Goal: Book appointment/travel/reservation

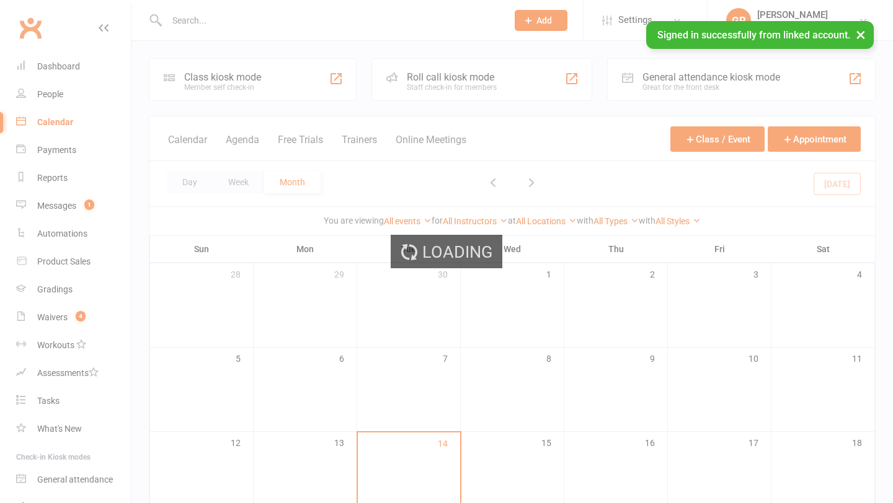
click at [210, 180] on div "Loading" at bounding box center [446, 251] width 893 height 503
click at [209, 181] on div "Loading" at bounding box center [446, 251] width 893 height 503
click at [205, 181] on div "Loading" at bounding box center [446, 251] width 893 height 503
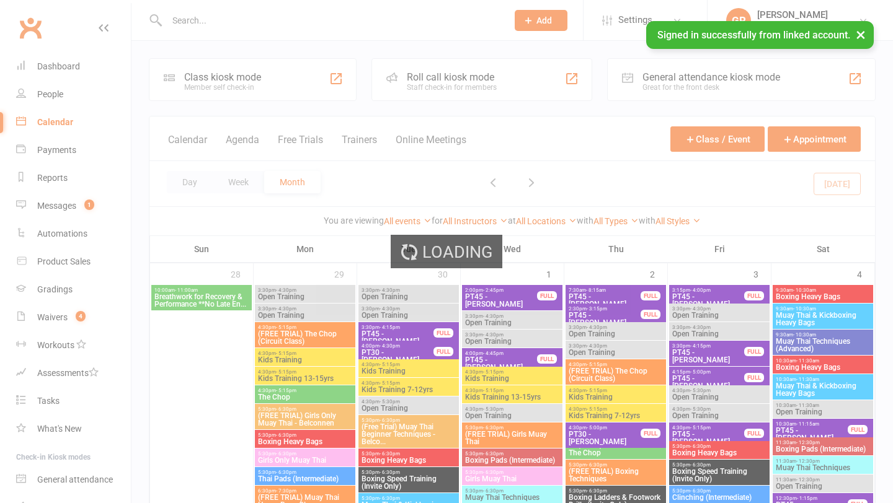
click at [185, 193] on div "Loading" at bounding box center [446, 251] width 893 height 503
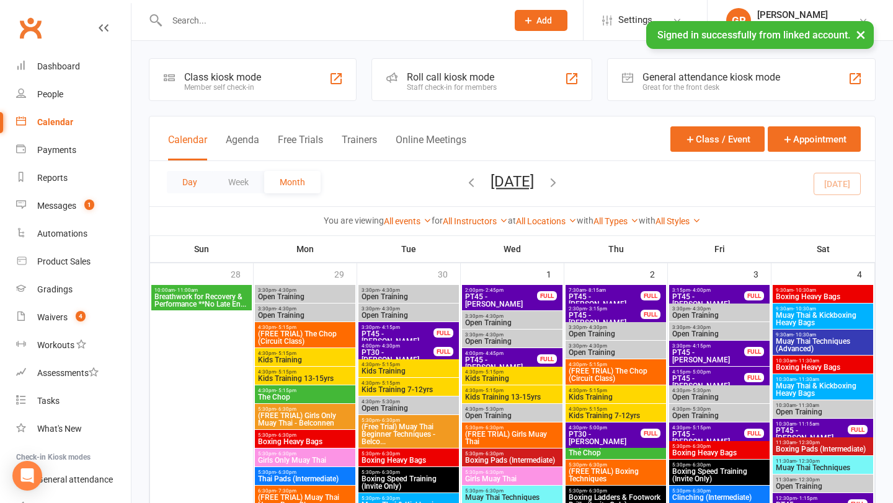
click at [190, 188] on button "Day" at bounding box center [190, 182] width 46 height 22
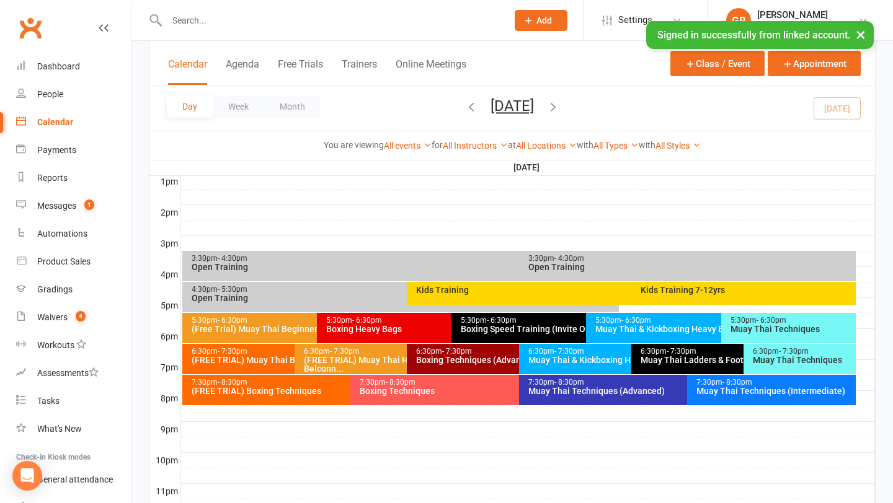
scroll to position [480, 0]
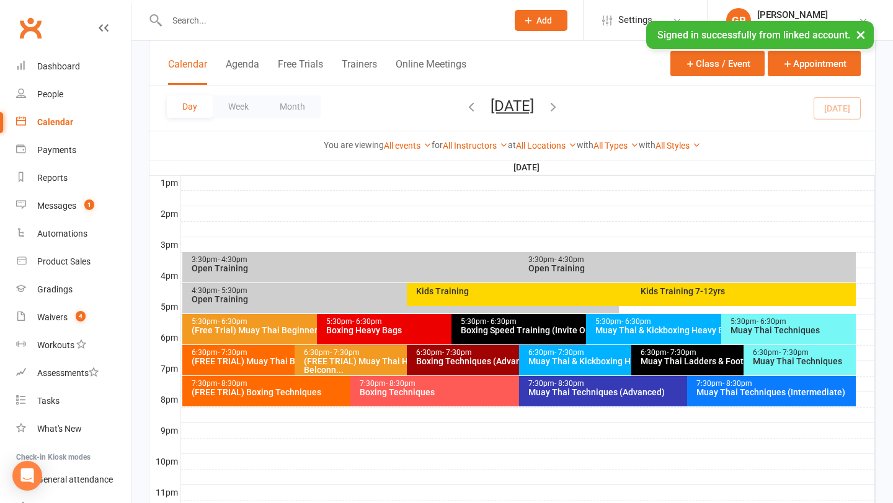
click at [564, 268] on div "Open Training" at bounding box center [691, 268] width 326 height 9
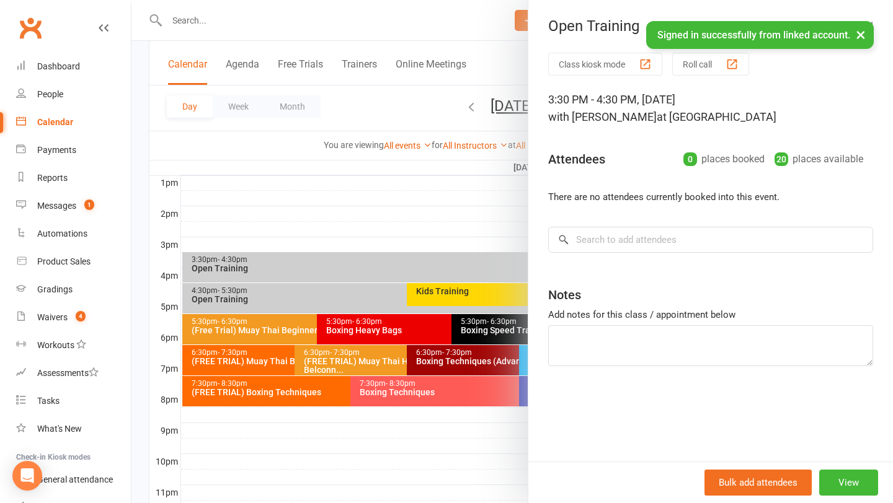
click at [477, 279] on div at bounding box center [511, 251] width 761 height 503
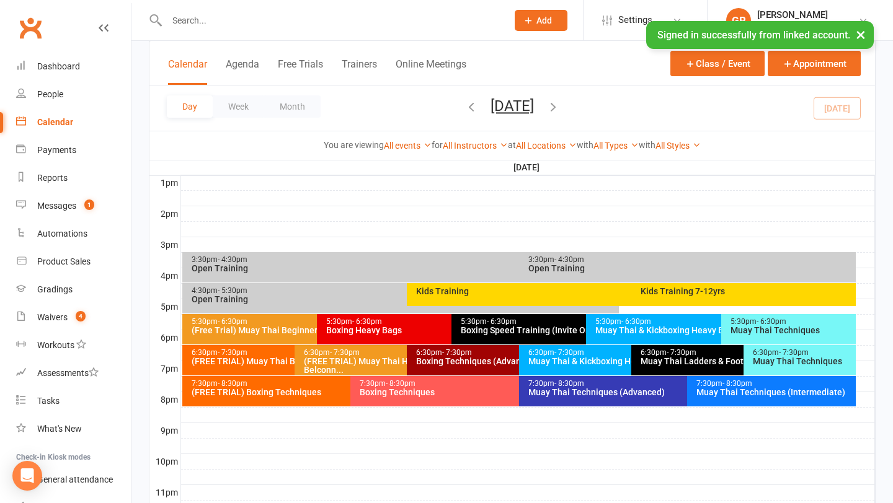
click at [465, 275] on div "3:30pm - 4:30pm Open Training" at bounding box center [513, 267] width 662 height 30
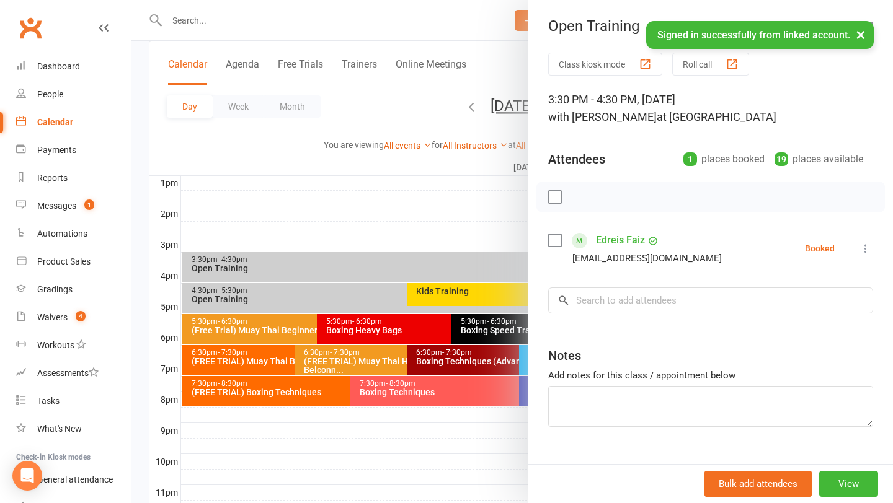
click at [465, 209] on div at bounding box center [511, 251] width 761 height 503
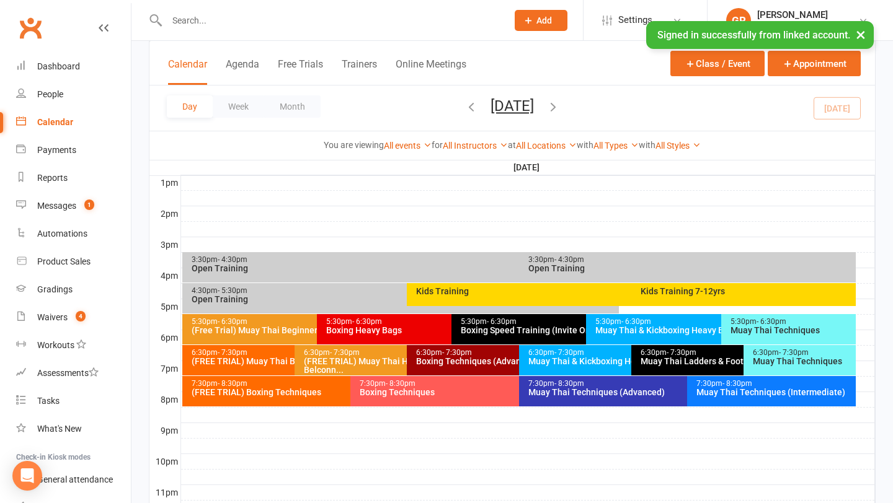
click at [407, 293] on div "Kids Training" at bounding box center [625, 294] width 436 height 23
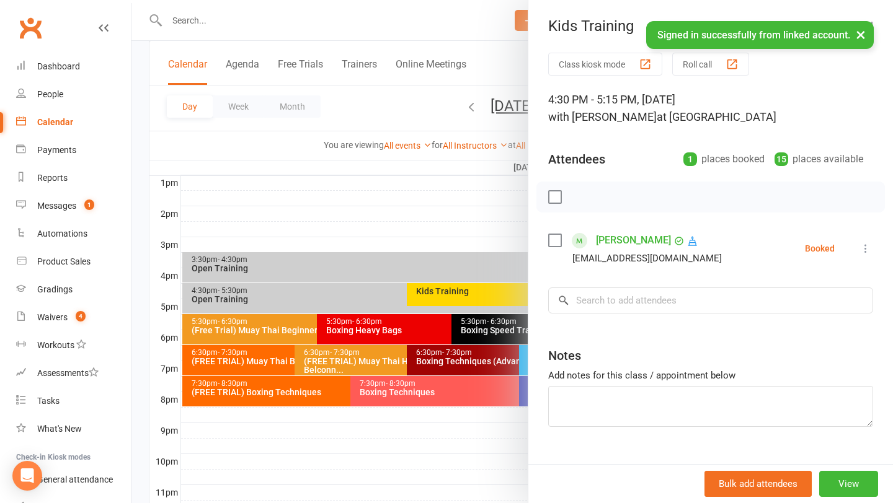
click at [402, 293] on div at bounding box center [511, 251] width 761 height 503
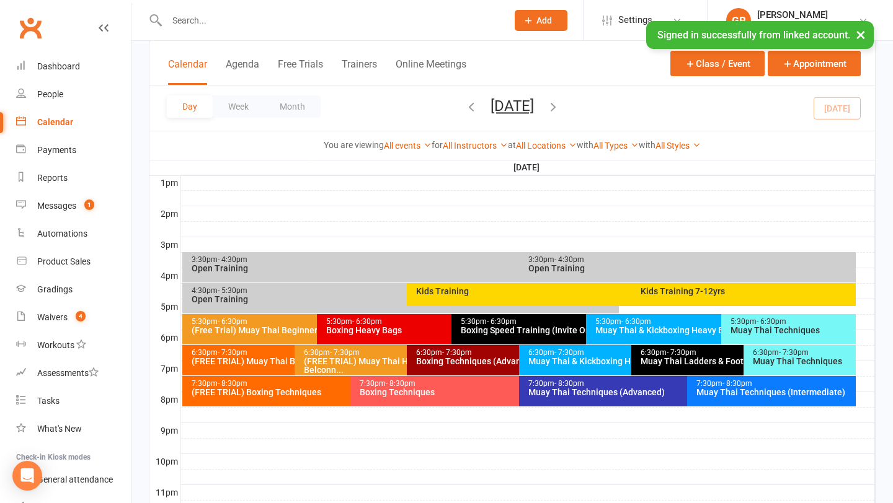
click at [382, 301] on div "Open Training" at bounding box center [403, 299] width 425 height 9
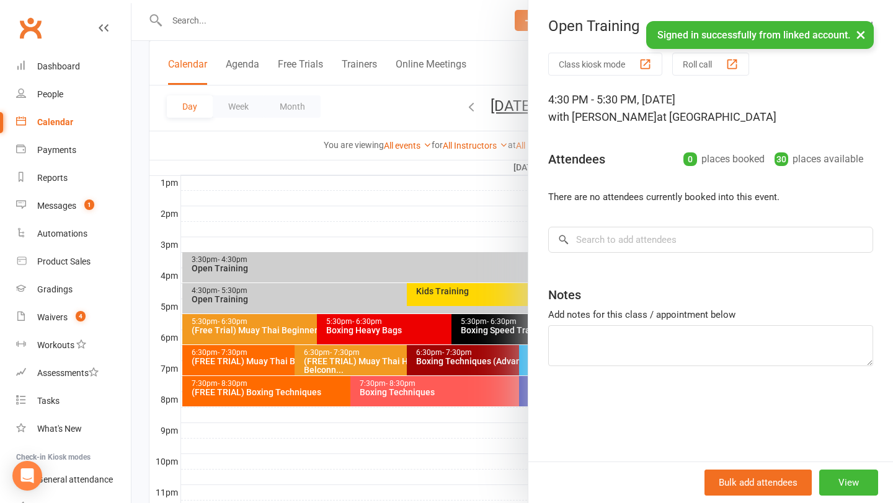
click at [375, 223] on div at bounding box center [511, 251] width 761 height 503
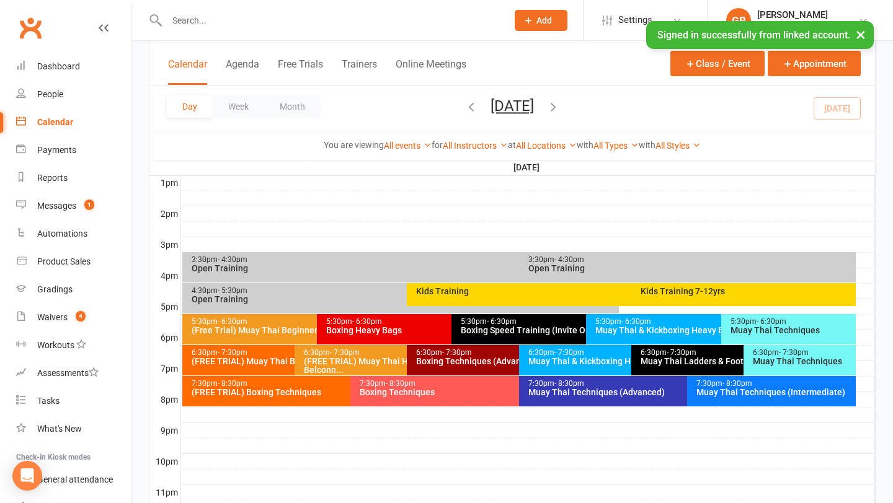
click at [485, 284] on div "Kids Training" at bounding box center [625, 294] width 436 height 23
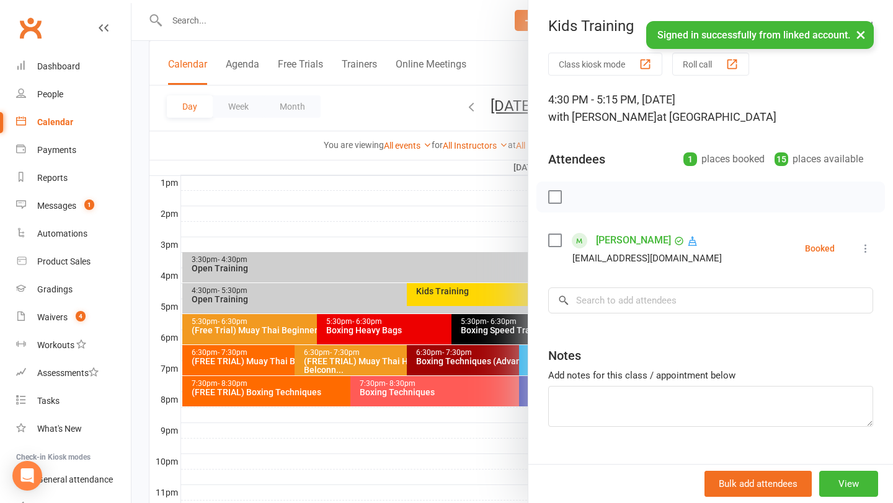
click at [484, 291] on div at bounding box center [511, 251] width 761 height 503
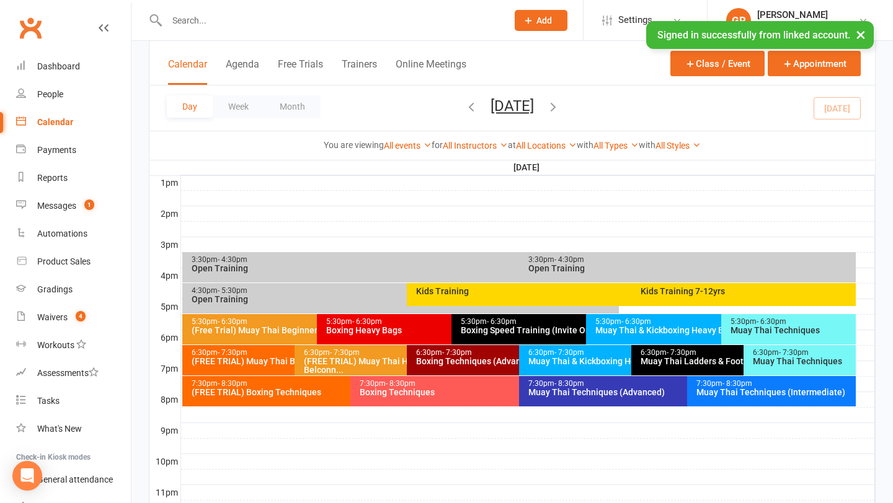
click at [679, 285] on div "Kids Training 7-12yrs" at bounding box center [743, 294] width 224 height 23
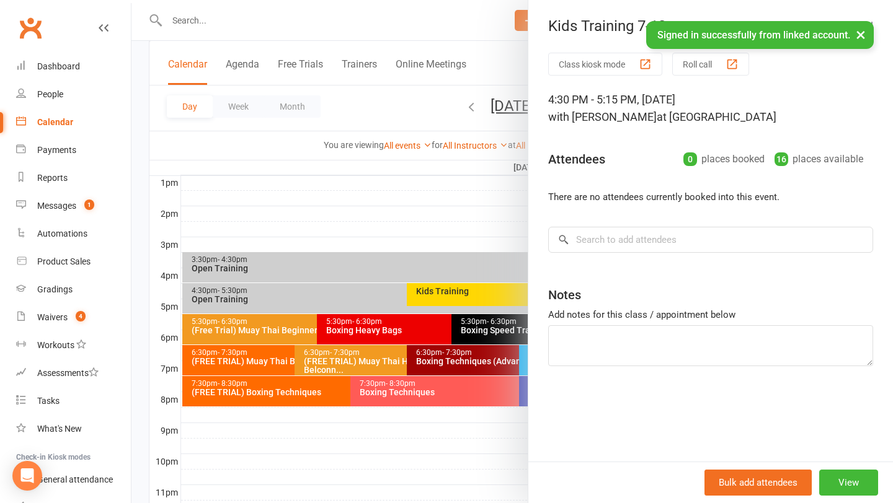
click at [503, 183] on div at bounding box center [511, 251] width 761 height 503
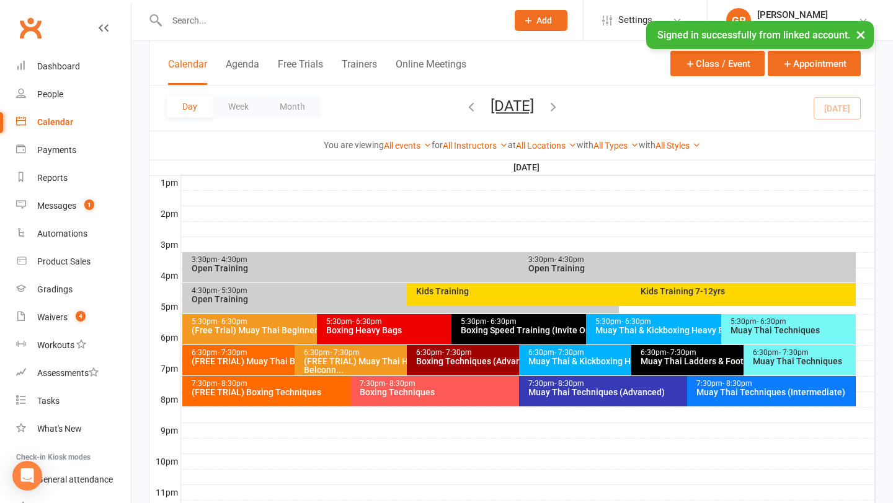
click at [384, 330] on div "Boxing Heavy Bags" at bounding box center [449, 330] width 246 height 9
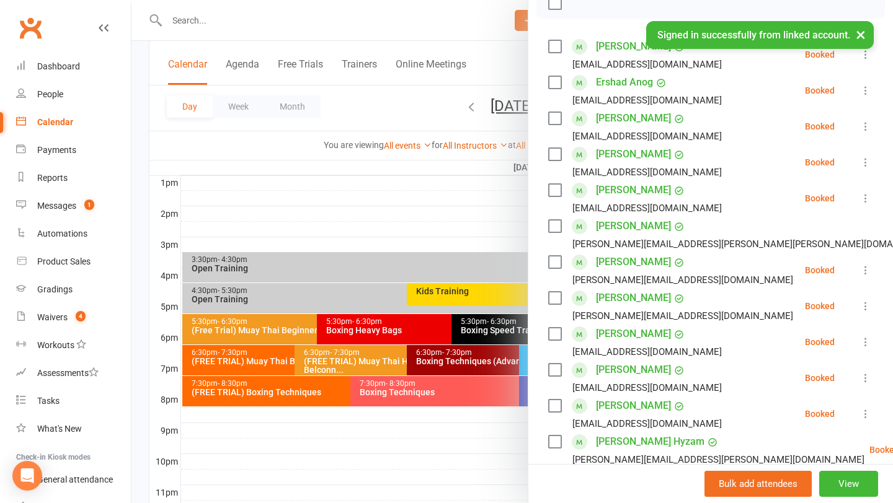
scroll to position [178, 0]
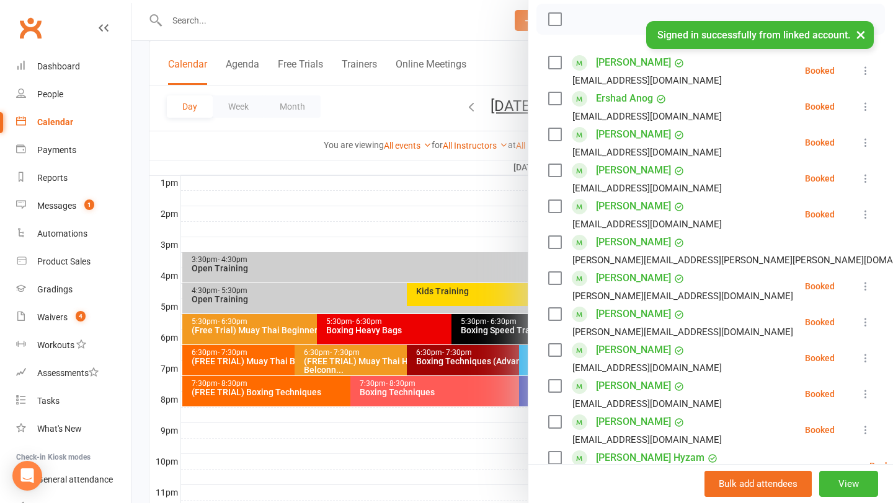
click at [418, 233] on div at bounding box center [511, 251] width 761 height 503
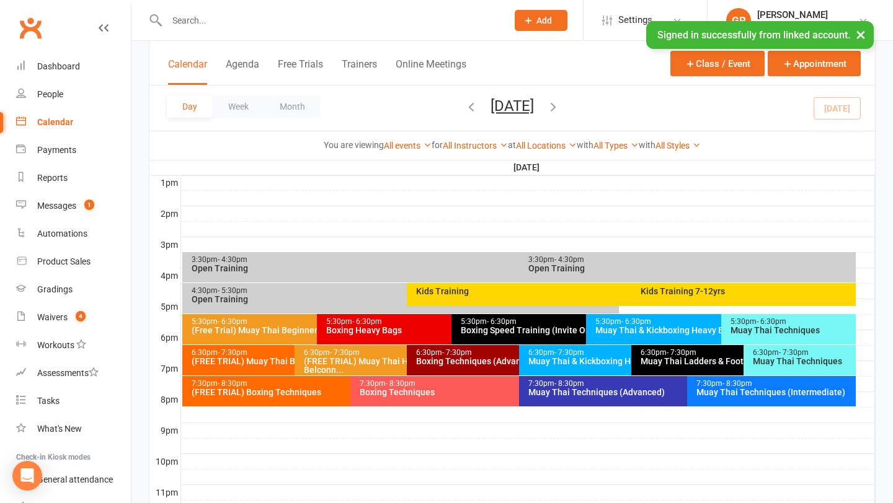
click at [508, 326] on div "Boxing Speed Training (Invite Only)" at bounding box center [583, 330] width 246 height 9
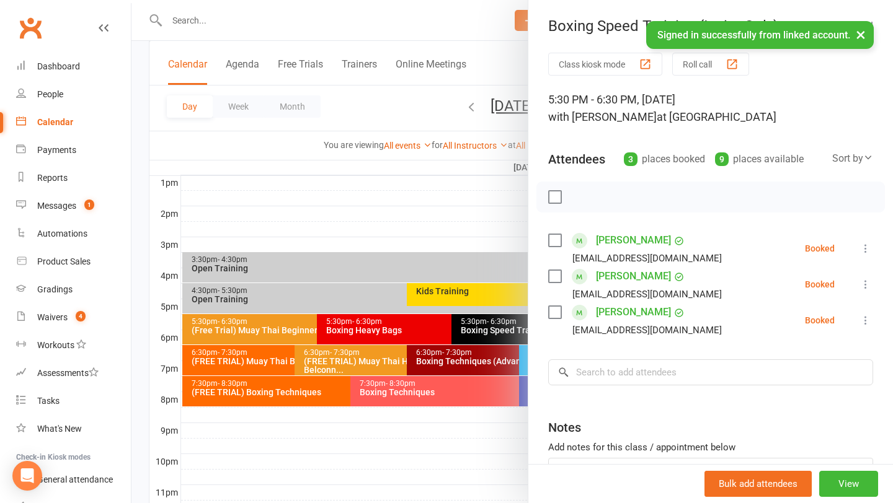
click at [425, 234] on div at bounding box center [511, 251] width 761 height 503
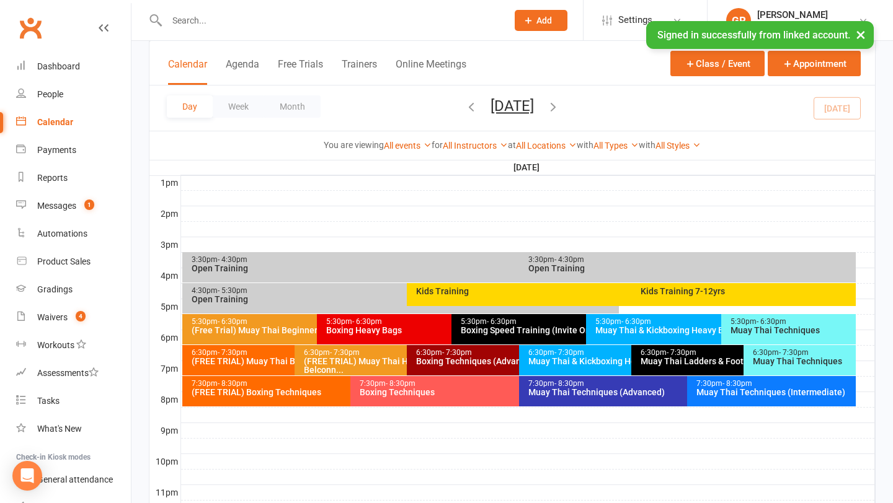
click at [660, 334] on div "Muay Thai & Kickboxing Heavy Bags" at bounding box center [718, 330] width 246 height 9
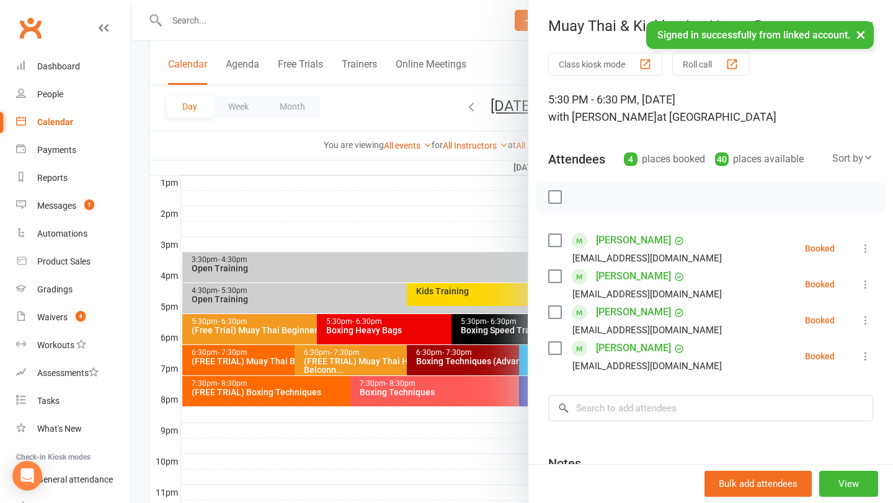
click at [470, 226] on div at bounding box center [511, 251] width 761 height 503
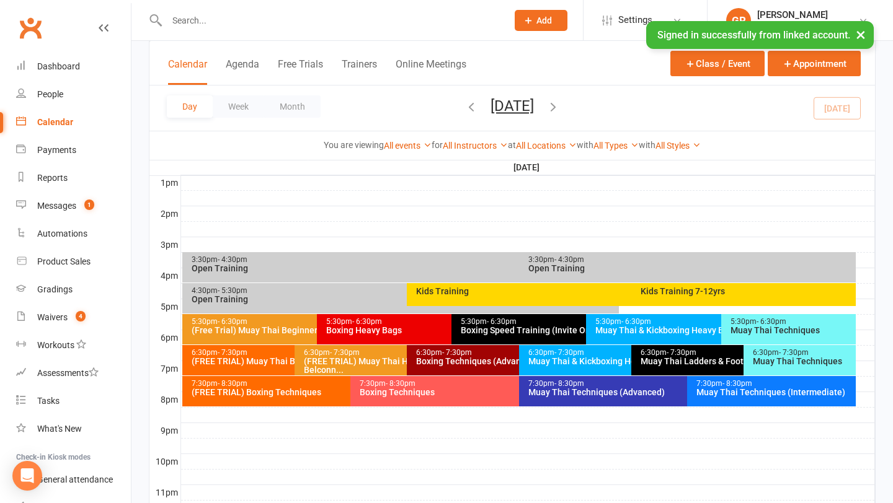
click at [715, 331] on div "Muay Thai & Kickboxing Heavy Bags" at bounding box center [718, 330] width 246 height 9
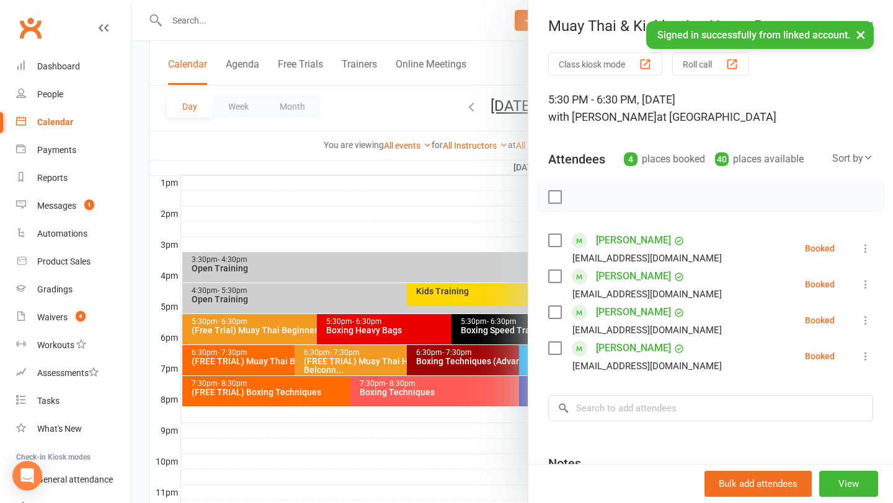
click at [502, 255] on div at bounding box center [511, 251] width 761 height 503
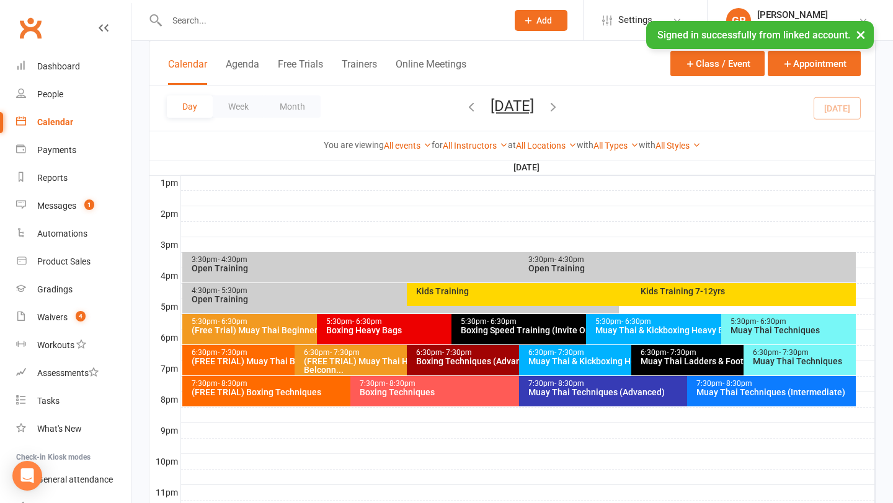
click at [832, 325] on div "5:30pm - 6:30pm" at bounding box center [791, 322] width 123 height 8
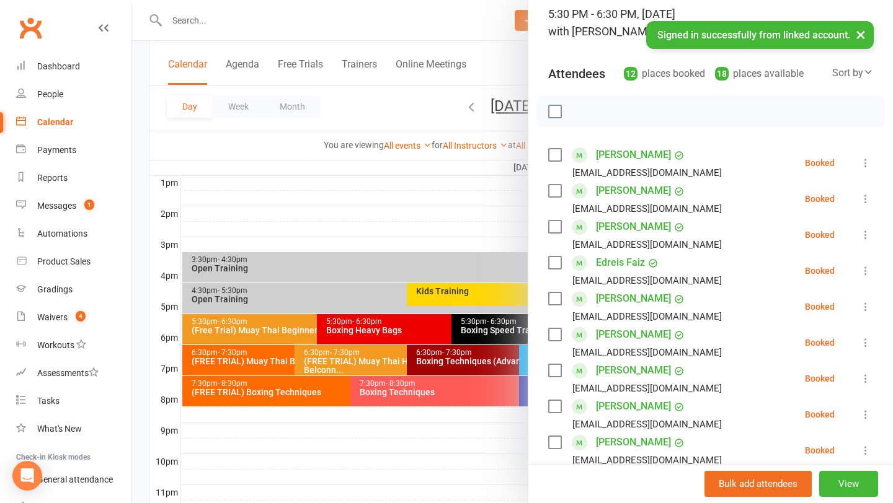
scroll to position [84, 0]
click at [438, 236] on div at bounding box center [511, 251] width 761 height 503
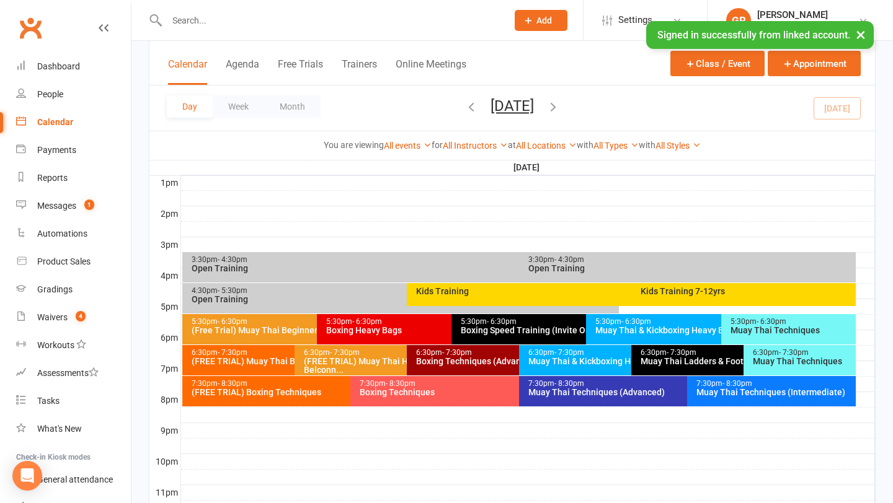
click at [565, 370] on div "6:30pm - 7:30pm Muay Thai & Kickboxing Heavy Bags" at bounding box center [625, 360] width 212 height 30
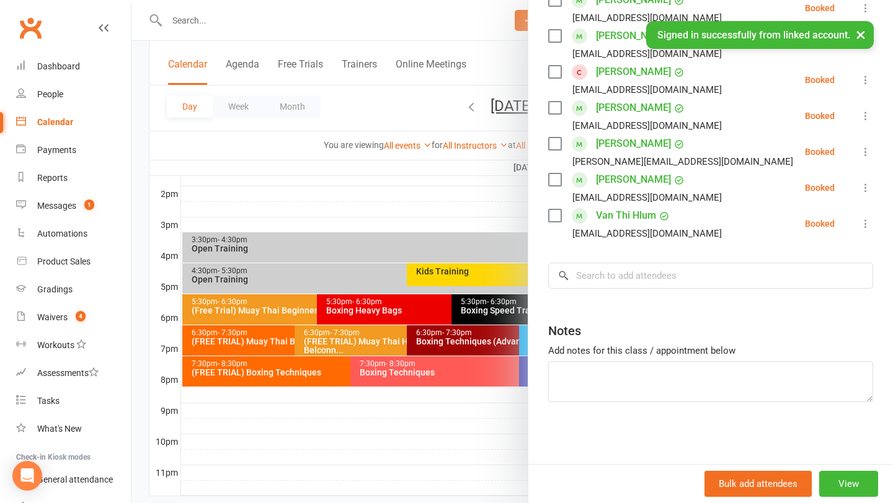
scroll to position [500, 0]
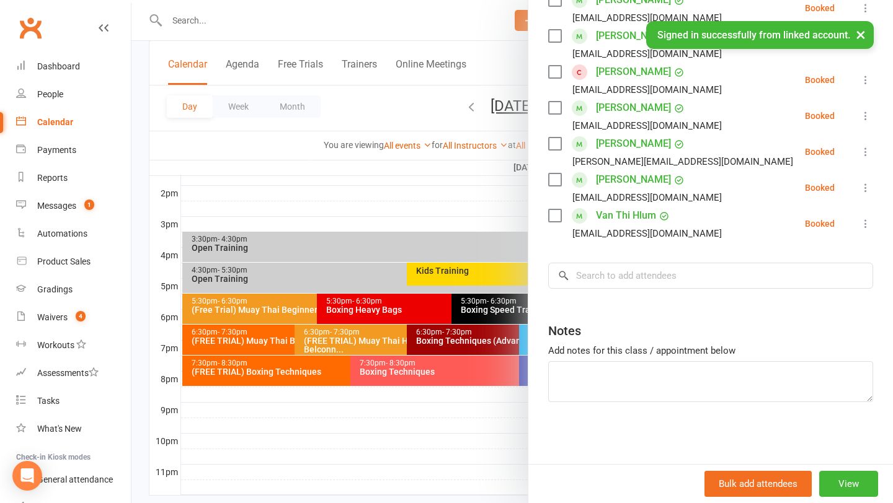
click at [470, 341] on div at bounding box center [511, 251] width 761 height 503
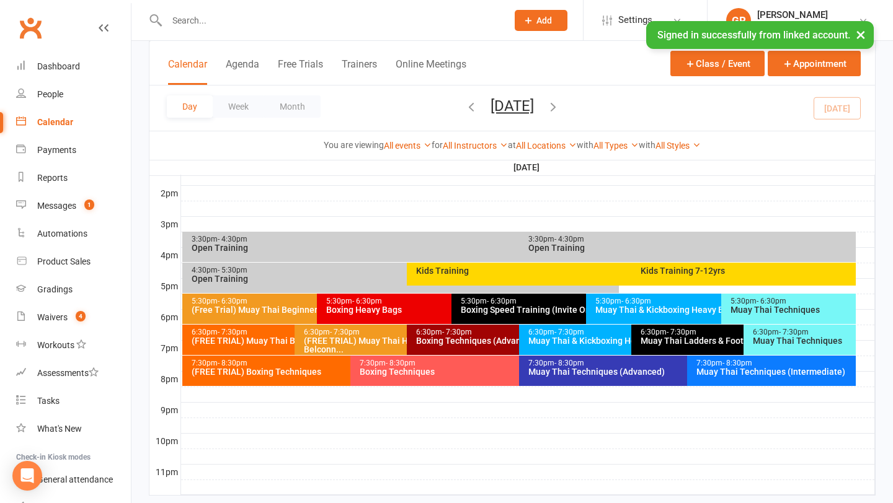
click at [689, 347] on div "6:30pm - 7:30pm Muay Thai Ladders & Footwork Drills (Invite Only)" at bounding box center [737, 340] width 212 height 30
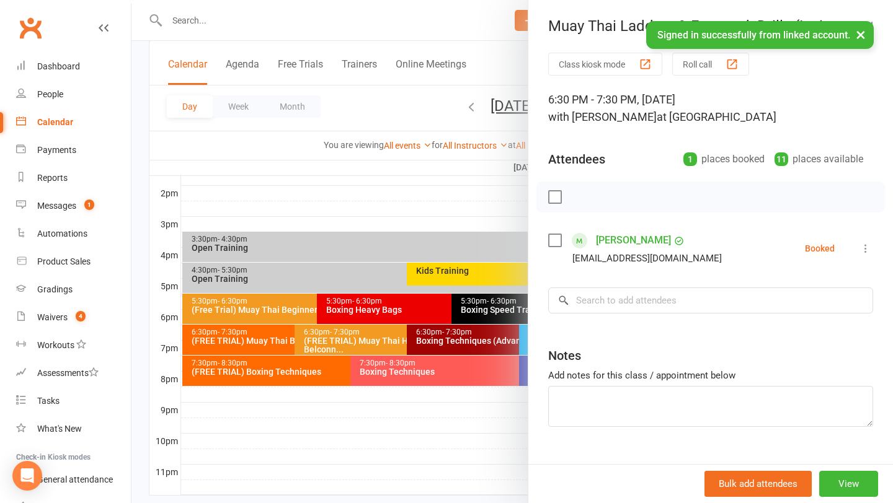
click at [534, 315] on div "Class kiosk mode Roll call 6:30 PM - 7:30 PM, [DATE] with [PERSON_NAME] at [PER…" at bounding box center [710, 271] width 365 height 436
click at [504, 324] on div at bounding box center [511, 251] width 761 height 503
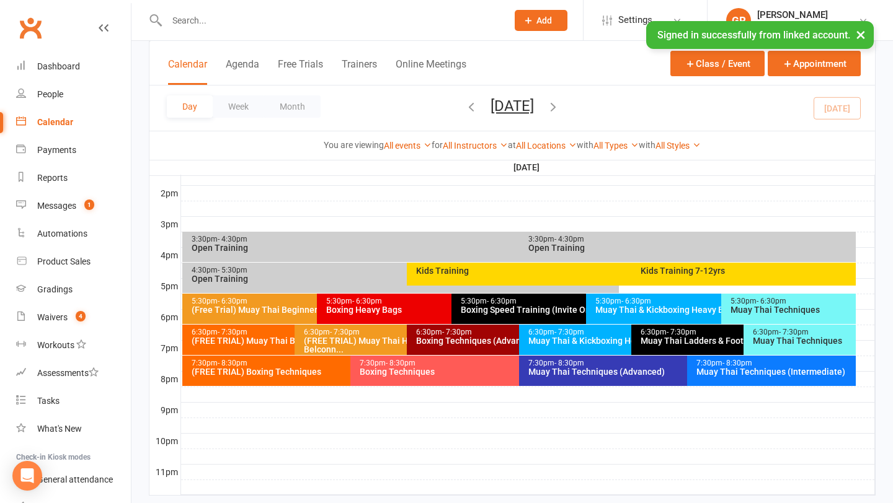
click at [836, 343] on div "Muay Thai Techniques" at bounding box center [802, 341] width 101 height 9
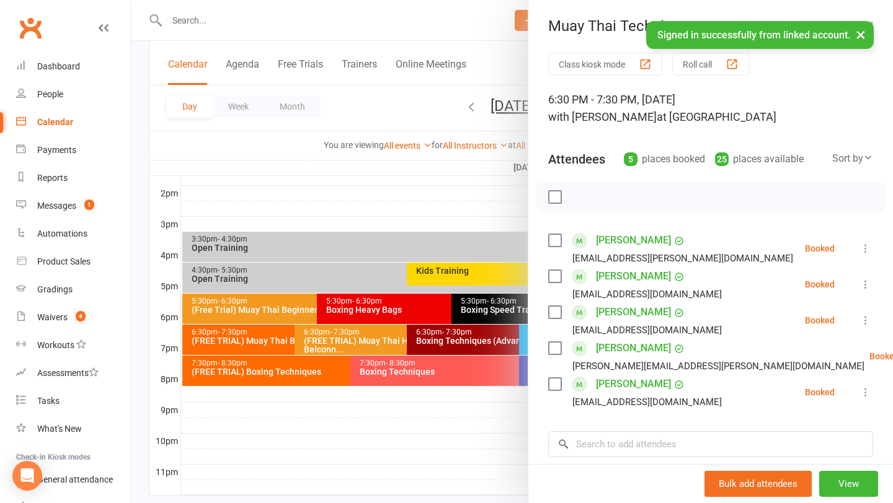
click at [494, 390] on div at bounding box center [511, 251] width 761 height 503
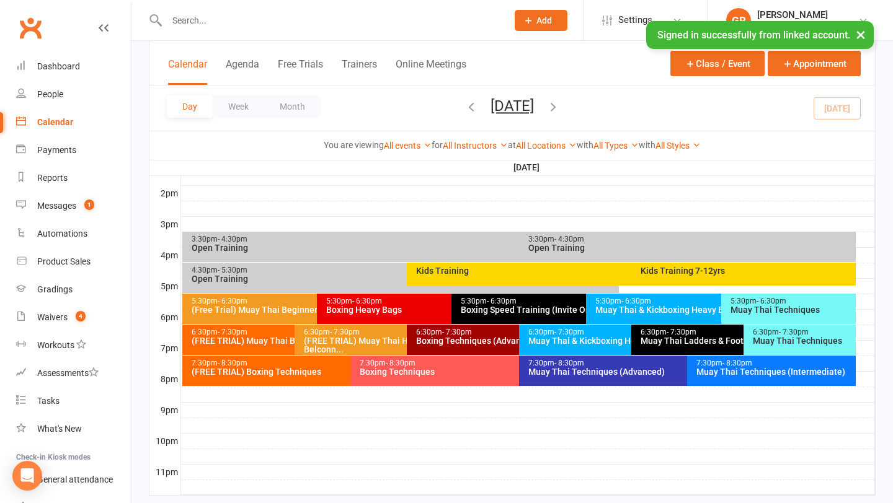
click at [580, 381] on div "7:30pm - 8:30pm Muay Thai Techniques (Advanced)" at bounding box center [681, 371] width 324 height 30
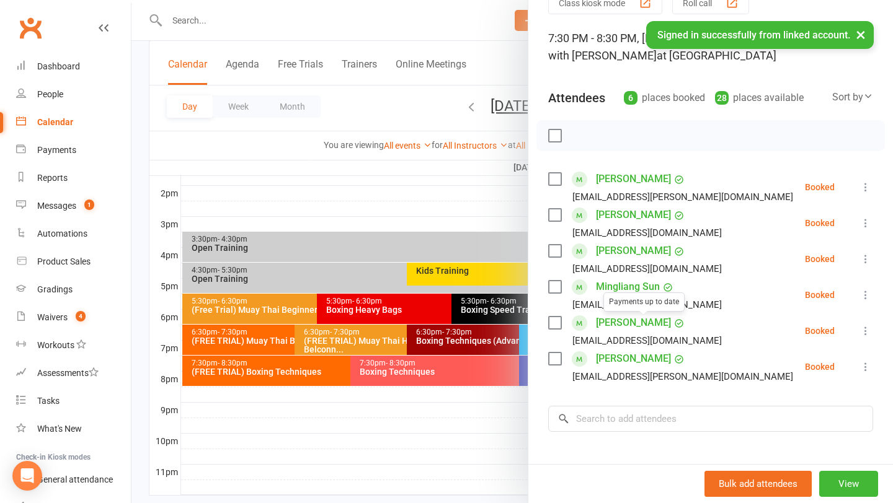
scroll to position [64, 0]
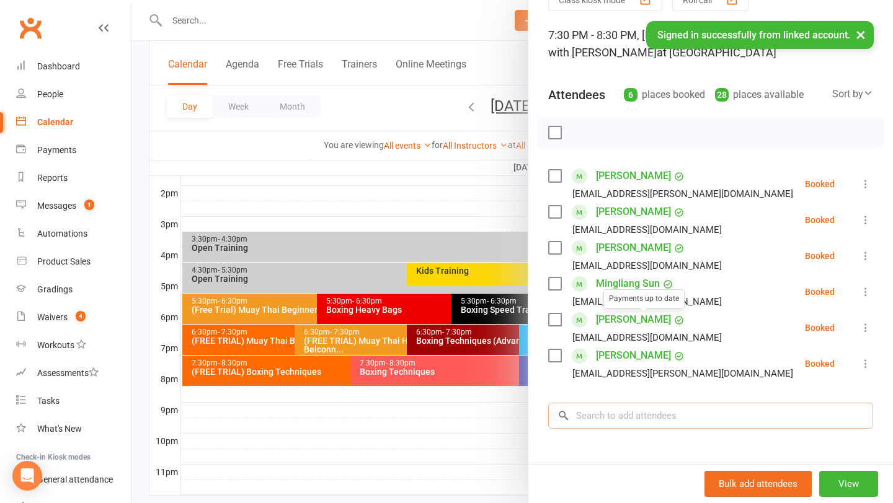
click at [637, 425] on input "search" at bounding box center [710, 416] width 325 height 26
type input "n"
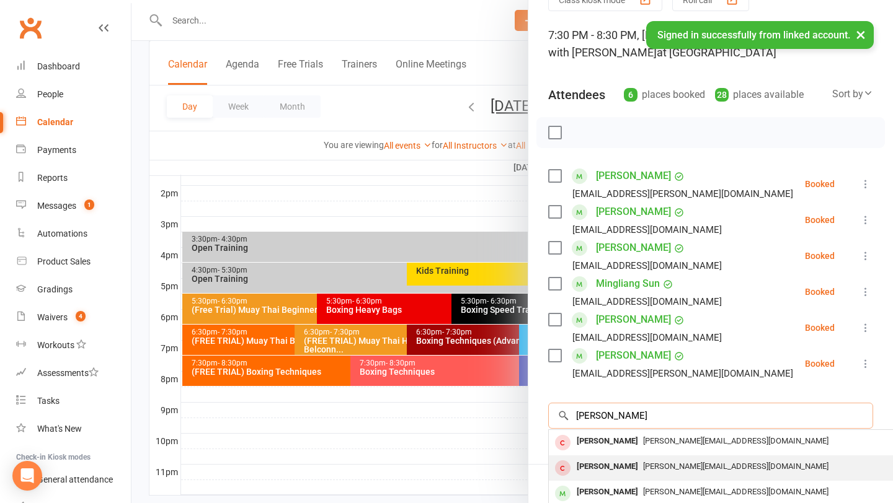
scroll to position [68, 0]
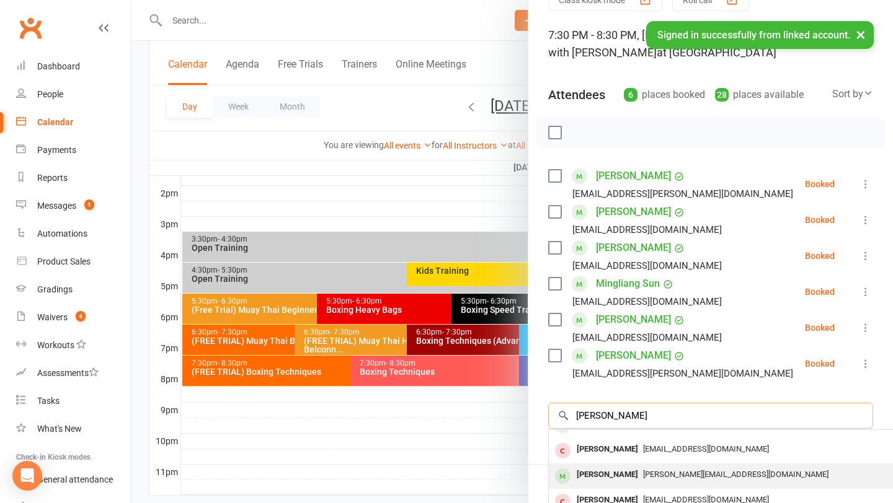
type input "[PERSON_NAME]"
click at [643, 476] on span "[PERSON_NAME][EMAIL_ADDRESS][DOMAIN_NAME]" at bounding box center [735, 474] width 185 height 9
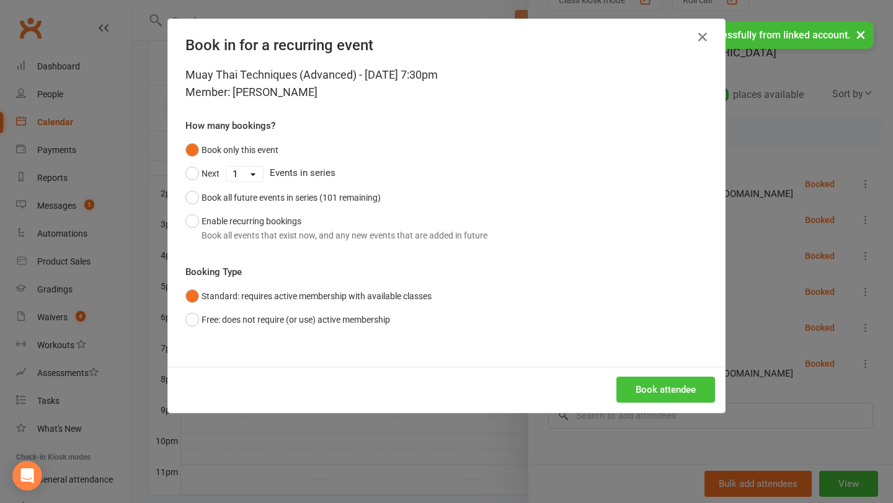
click at [666, 391] on button "Book attendee" at bounding box center [665, 390] width 99 height 26
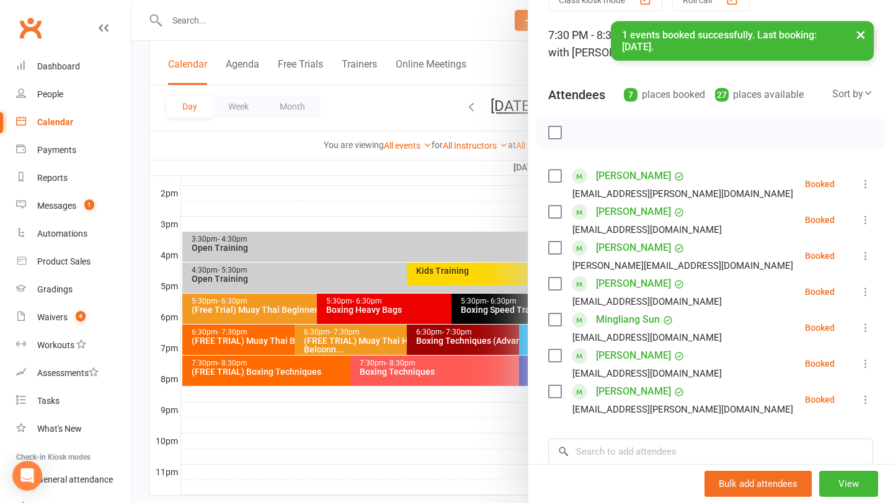
click at [512, 424] on div at bounding box center [511, 251] width 761 height 503
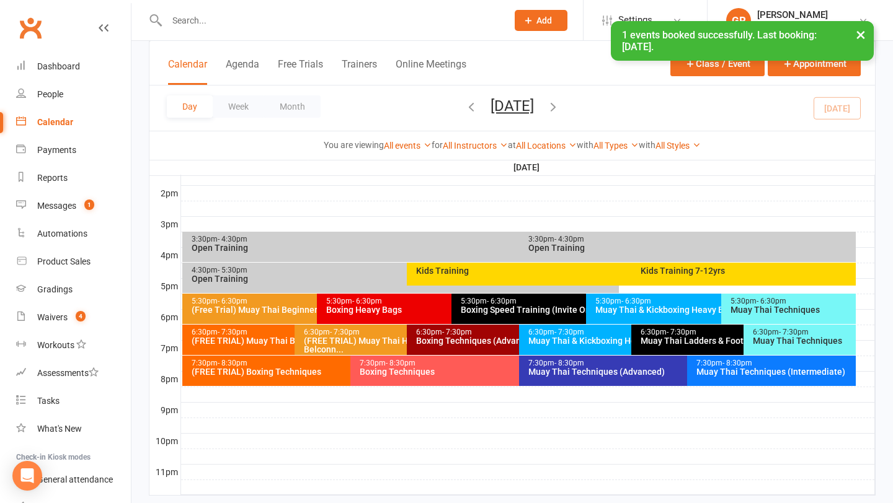
click at [750, 372] on div "Muay Thai Techniques (Intermediate)" at bounding box center [774, 372] width 157 height 9
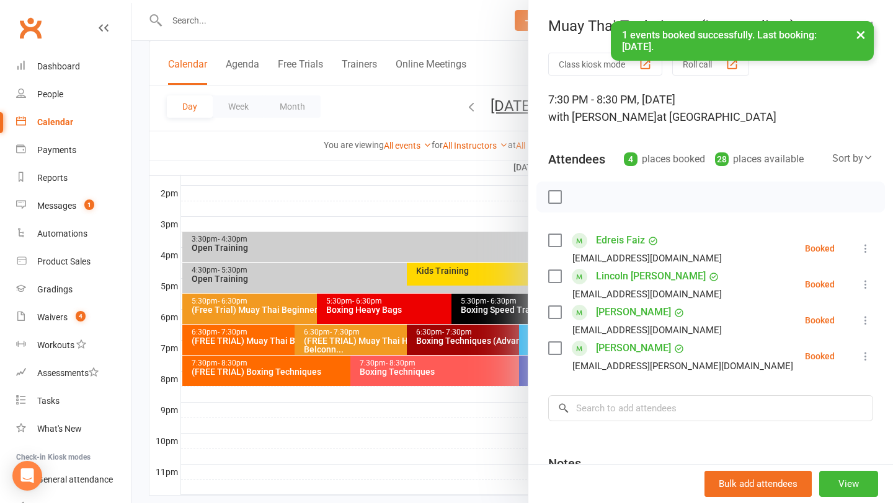
click at [495, 446] on div at bounding box center [511, 251] width 761 height 503
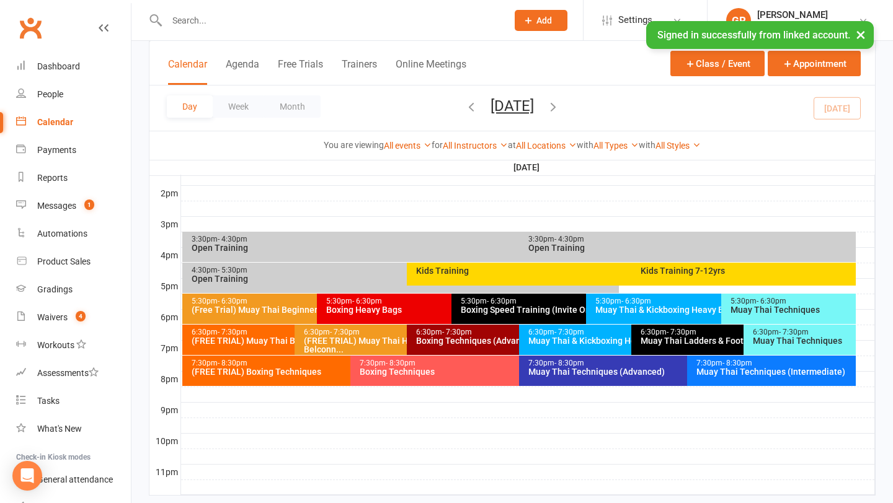
scroll to position [528, 0]
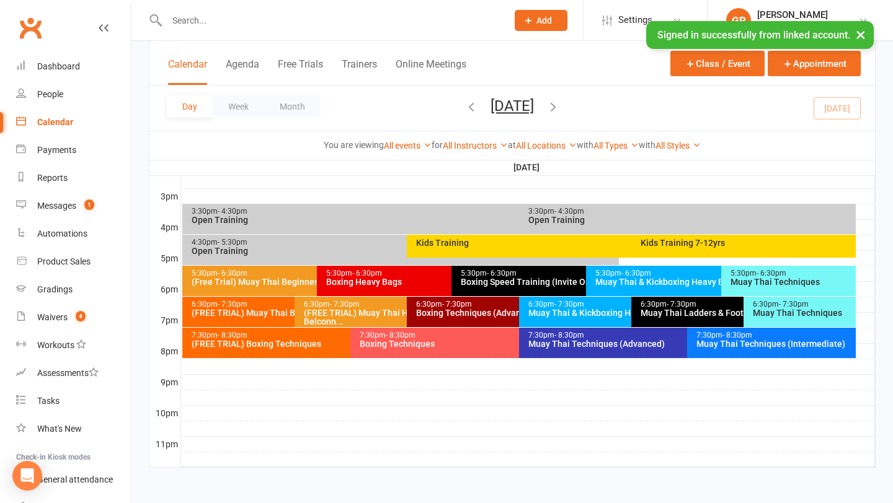
click at [575, 340] on div "Muay Thai Techniques (Advanced)" at bounding box center [684, 344] width 313 height 9
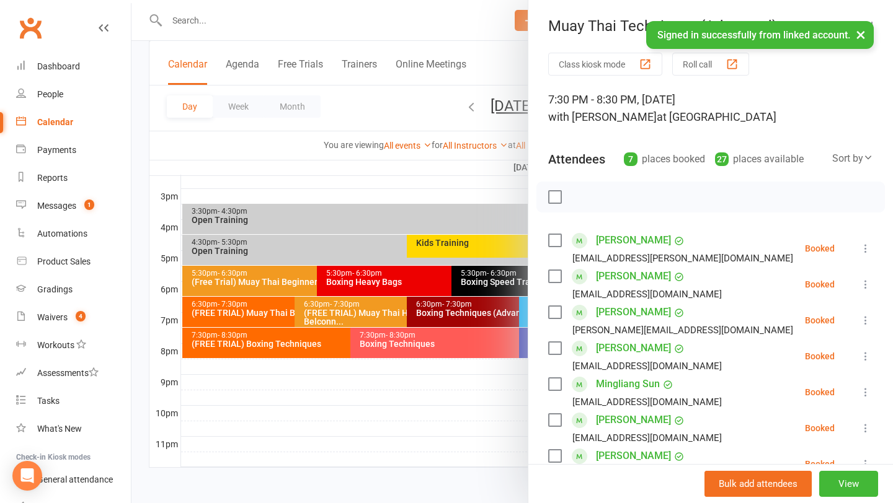
click at [404, 373] on div at bounding box center [511, 251] width 761 height 503
